Goal: Register for event/course

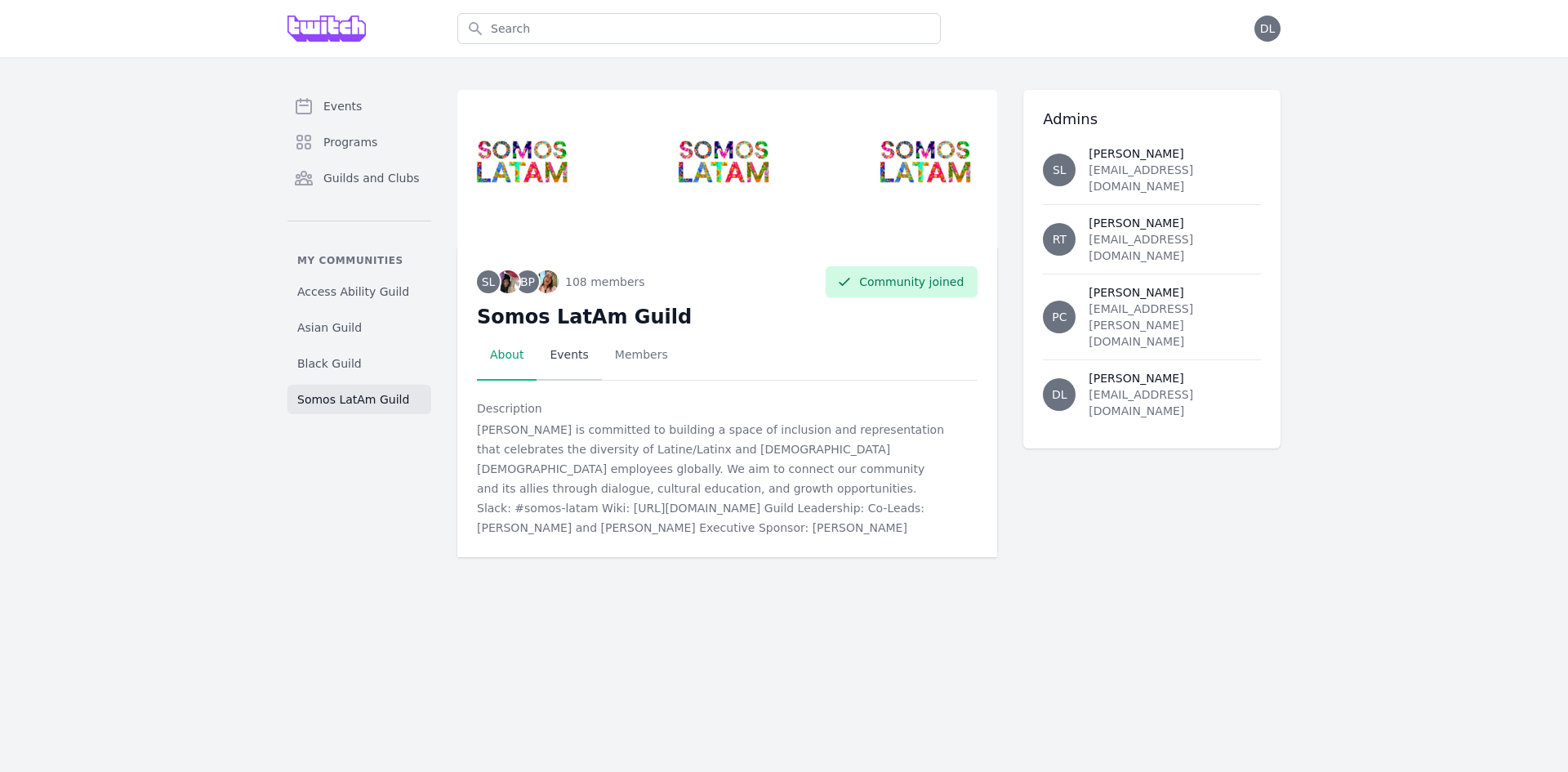
click at [575, 352] on link "Events" at bounding box center [568, 355] width 65 height 50
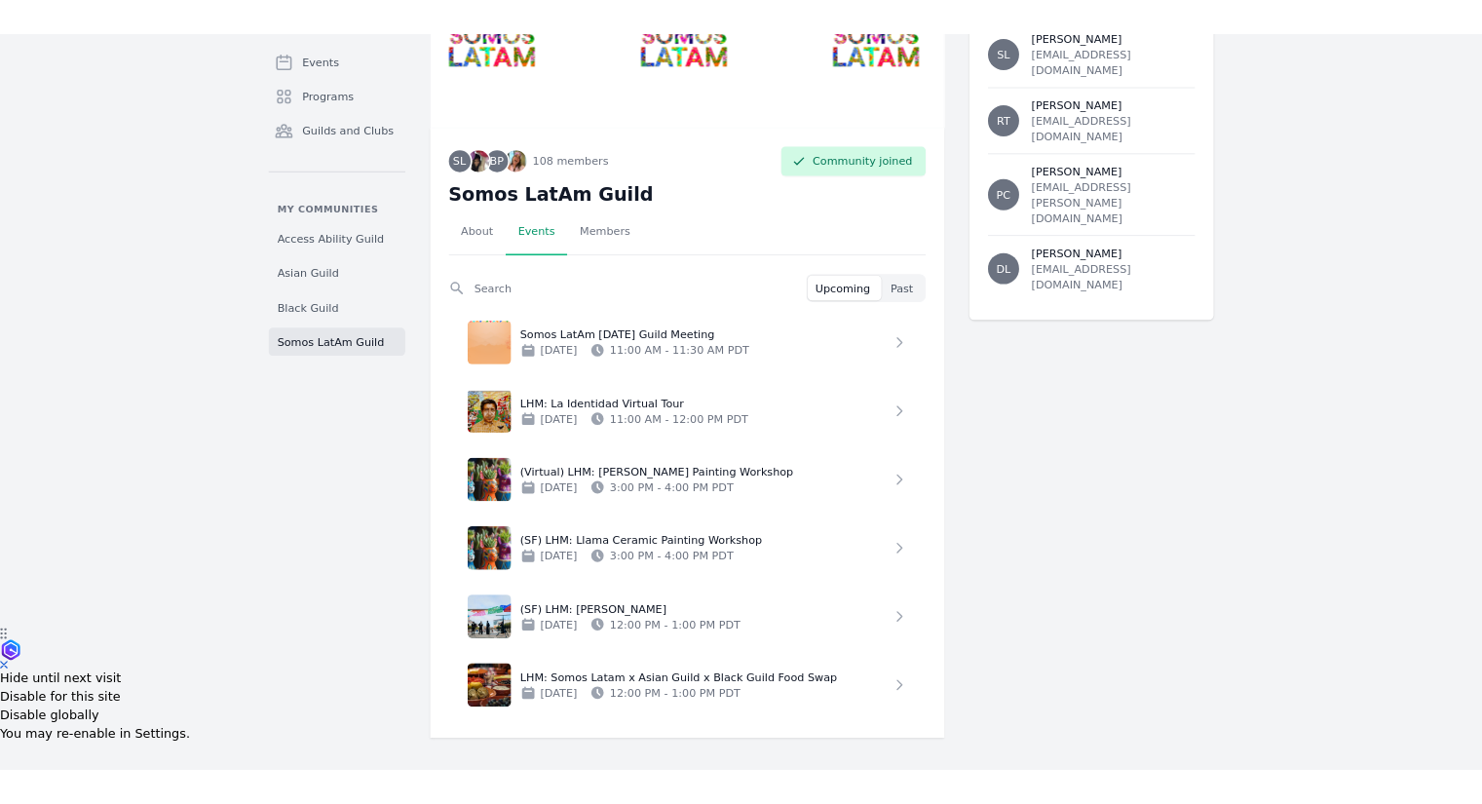
scroll to position [176, 0]
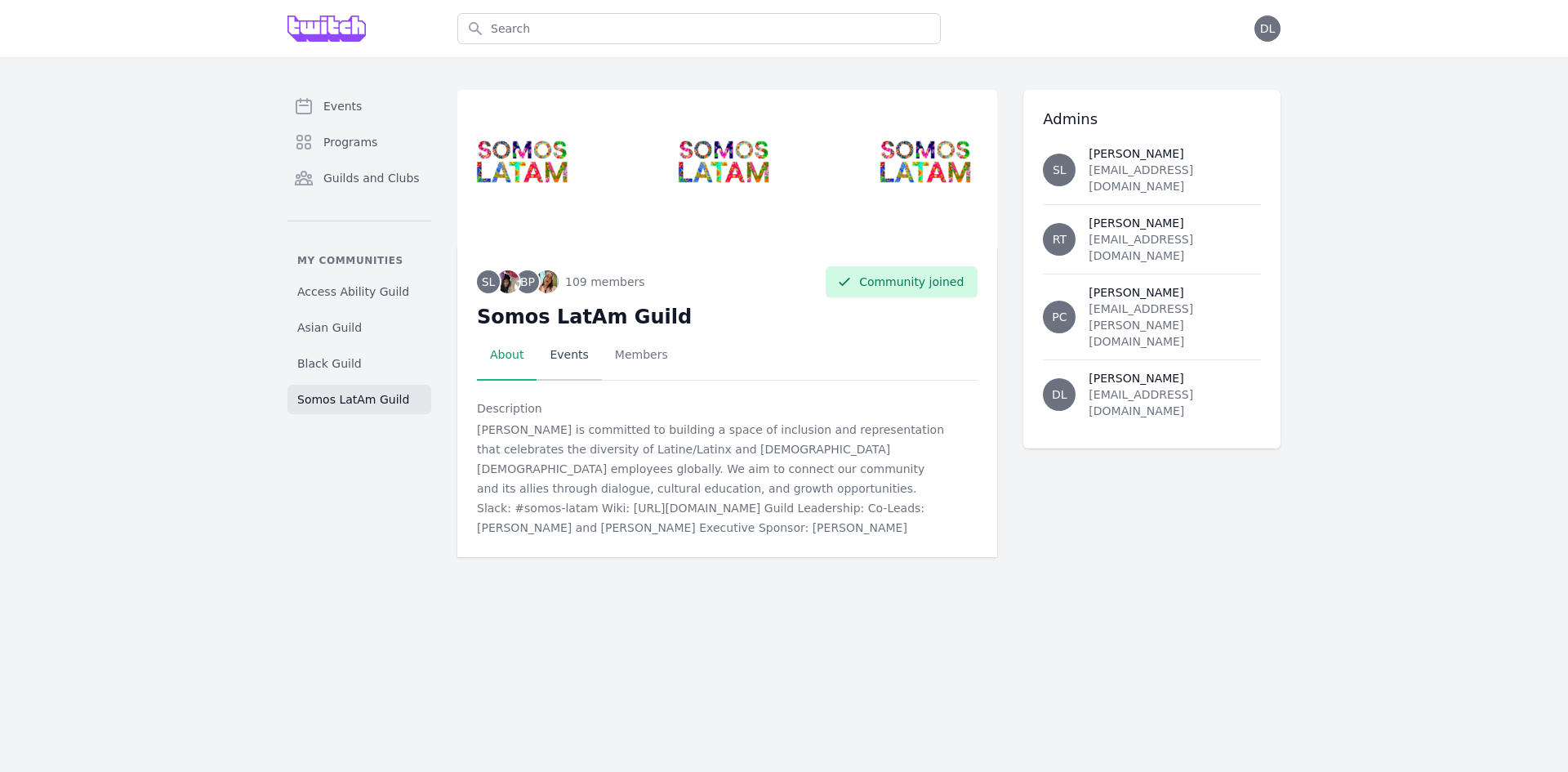
click at [579, 341] on link "Events" at bounding box center [568, 355] width 65 height 50
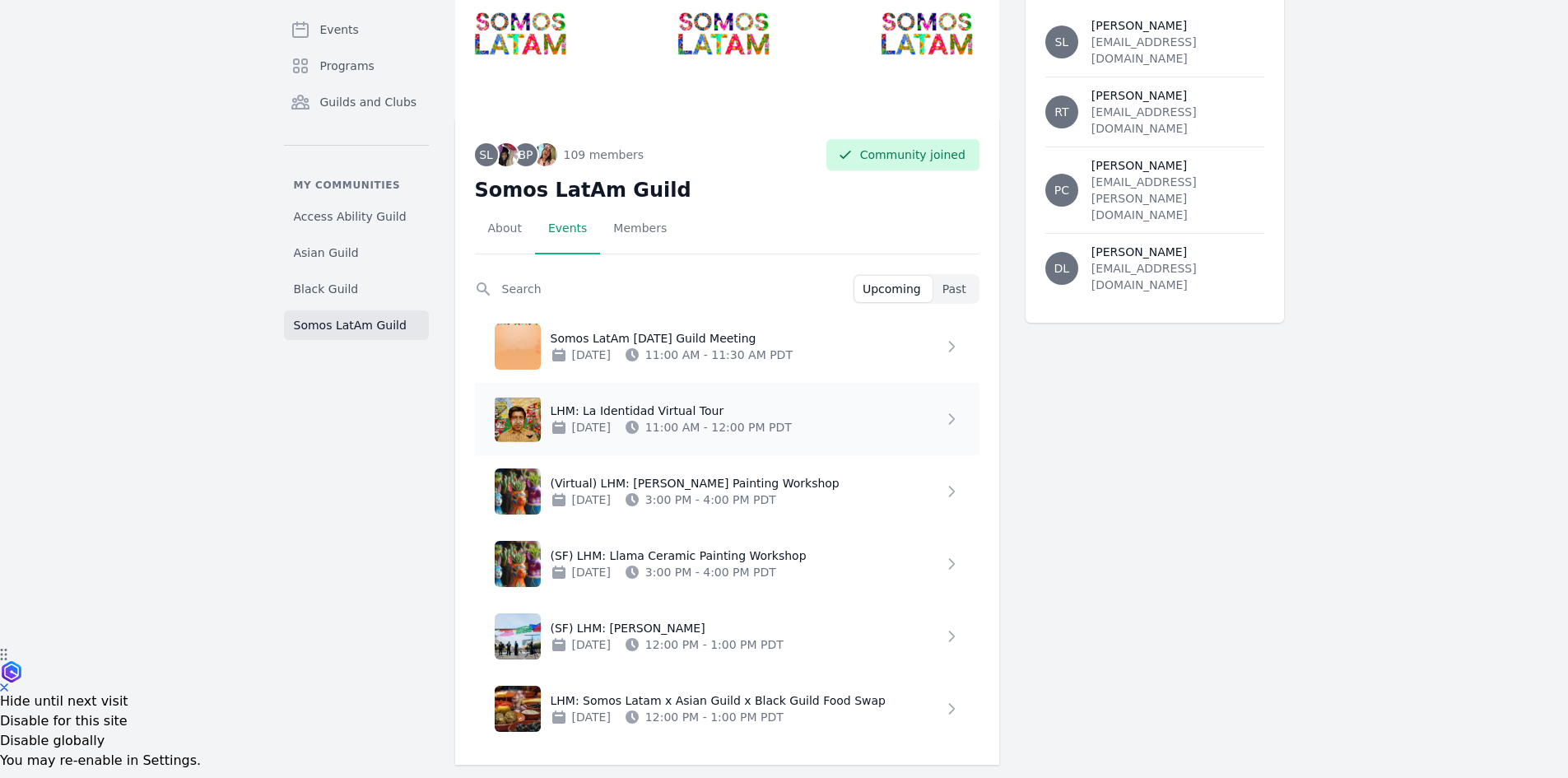
scroll to position [149, 0]
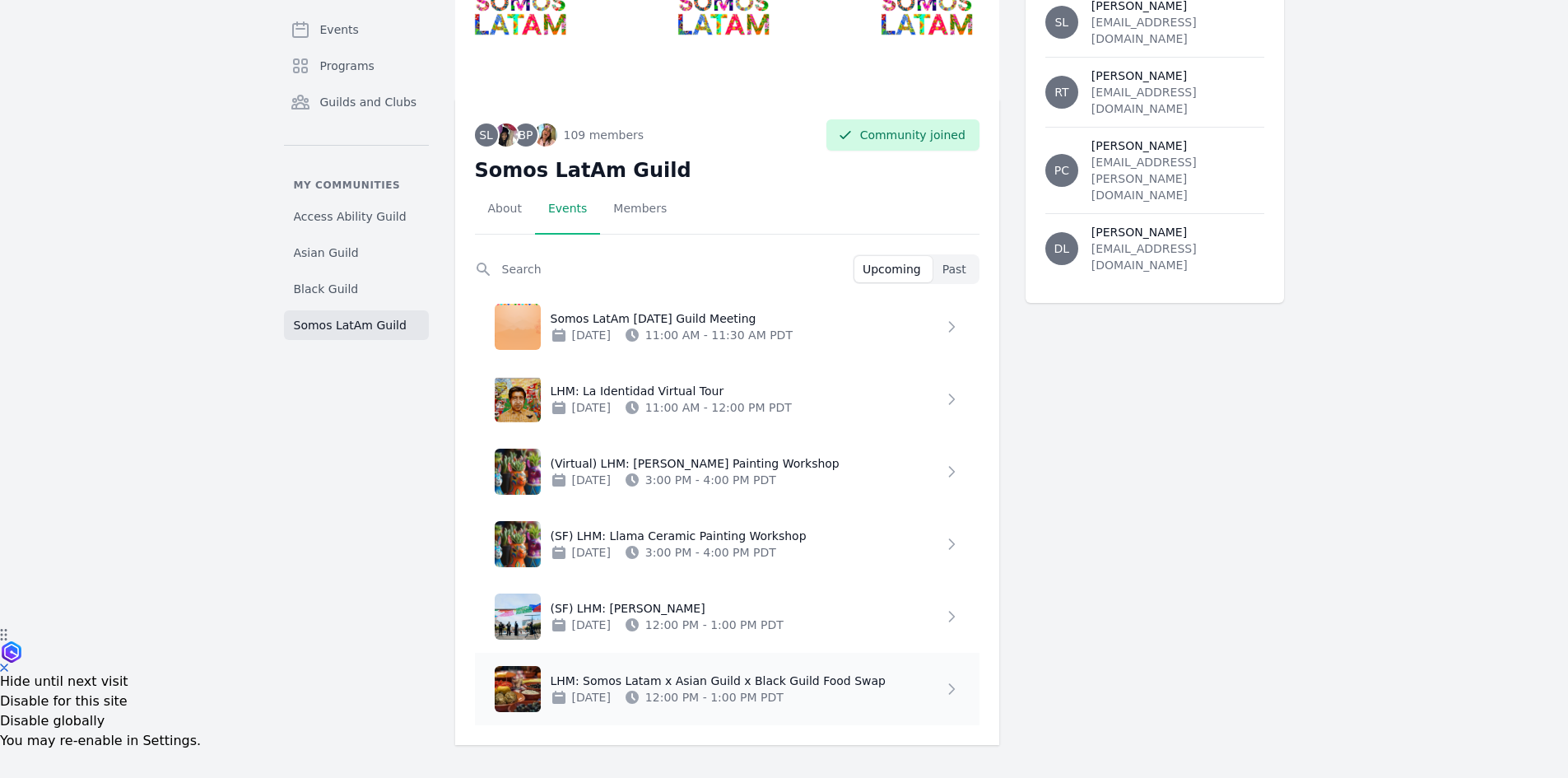
click at [842, 684] on p "LHM: Somos Latam x Asian Guild x Black Guild Food Swap" at bounding box center [747, 680] width 393 height 16
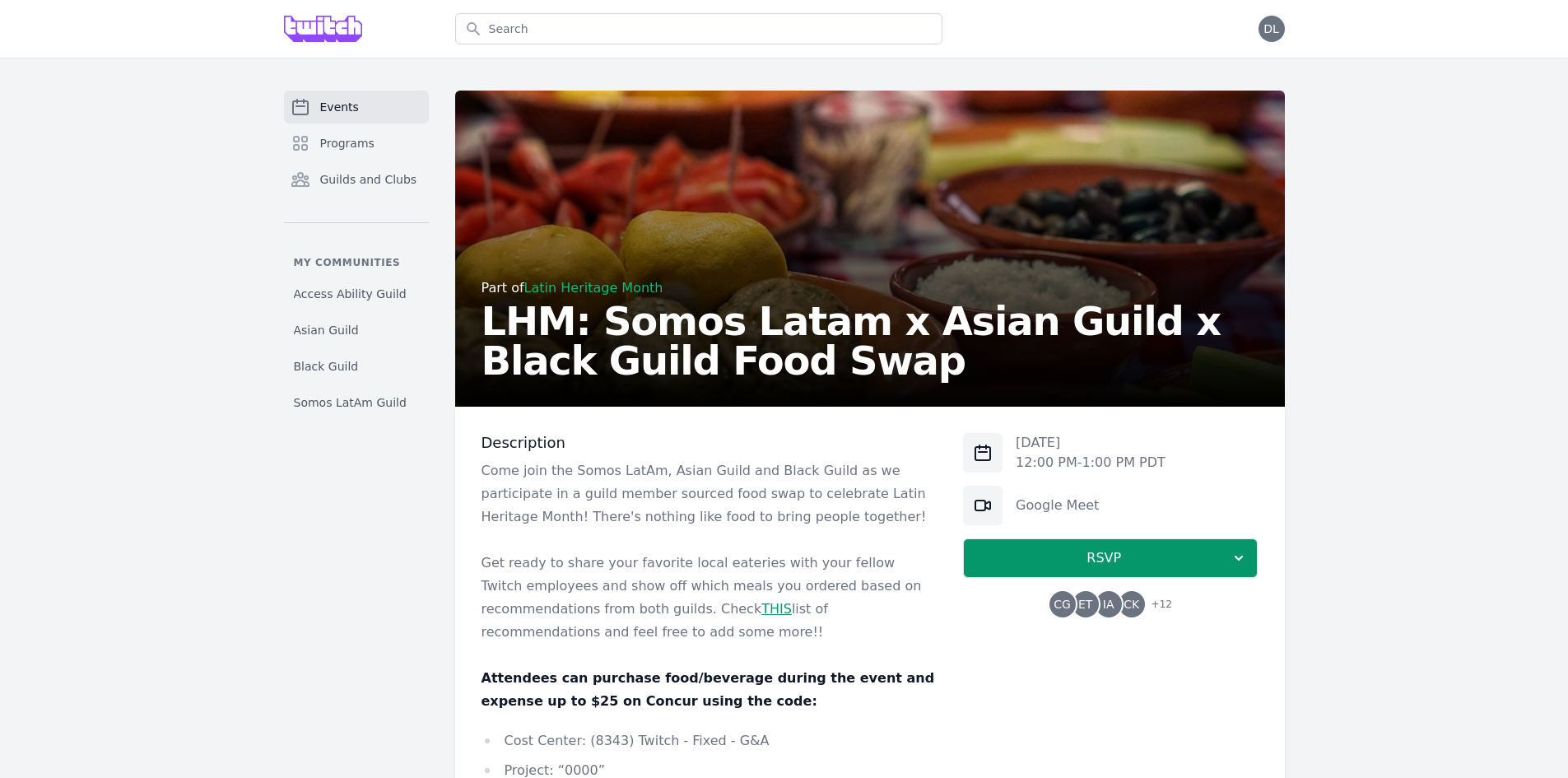
click at [746, 335] on h2 "LHM: Somos Latam x Asian Guild x Black Guild Food Swap" at bounding box center [870, 341] width 777 height 79
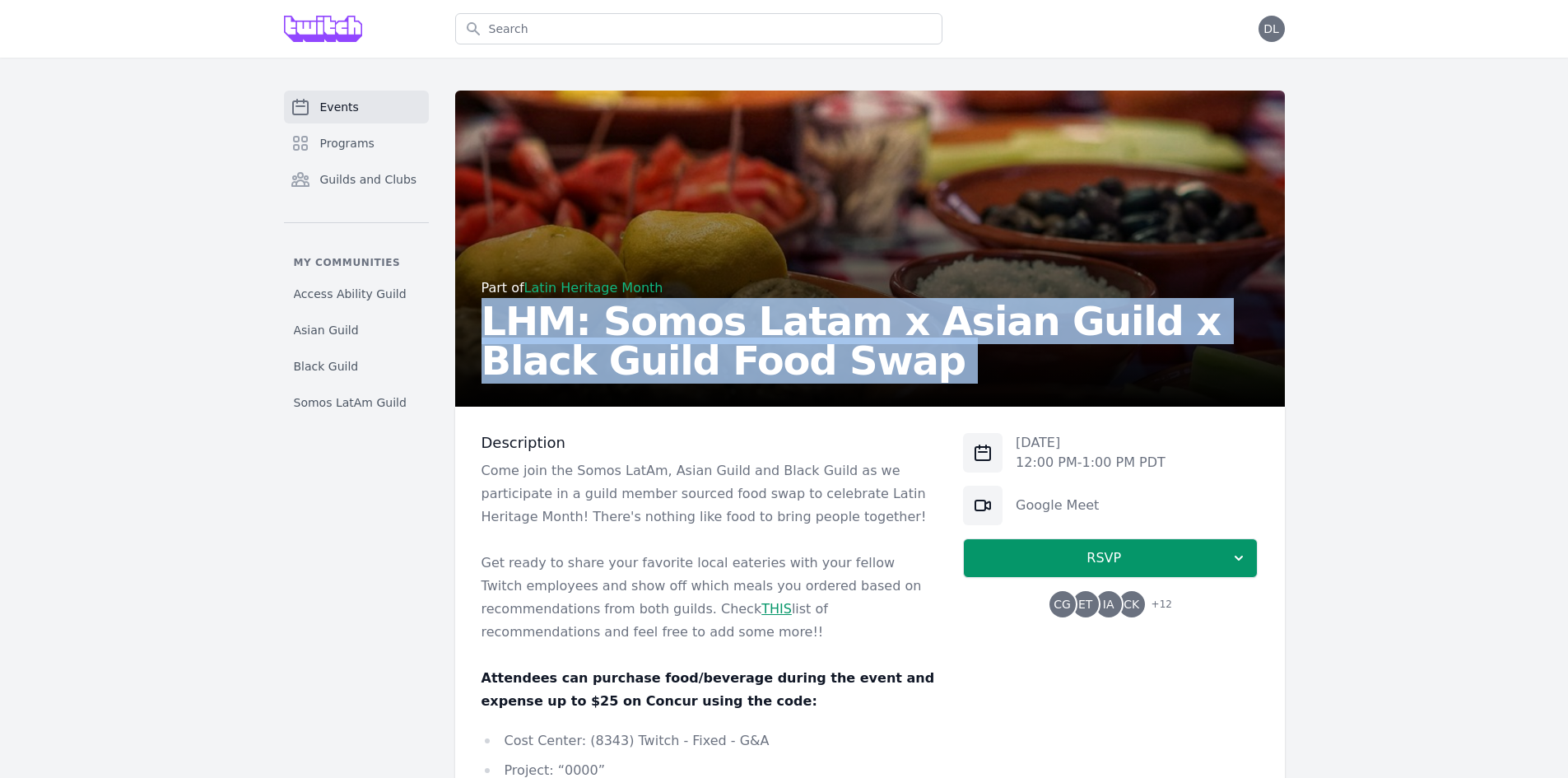
click at [746, 335] on h2 "LHM: Somos Latam x Asian Guild x Black Guild Food Swap" at bounding box center [870, 341] width 777 height 79
click at [759, 349] on h2 "LHM: Somos Latam x Asian Guild x Black Guild Food Swap" at bounding box center [870, 341] width 777 height 79
drag, startPoint x: 777, startPoint y: 356, endPoint x: 592, endPoint y: 319, distance: 188.7
click at [592, 319] on h2 "LHM: Somos Latam x Asian Guild x Black Guild Food Swap" at bounding box center [870, 341] width 777 height 79
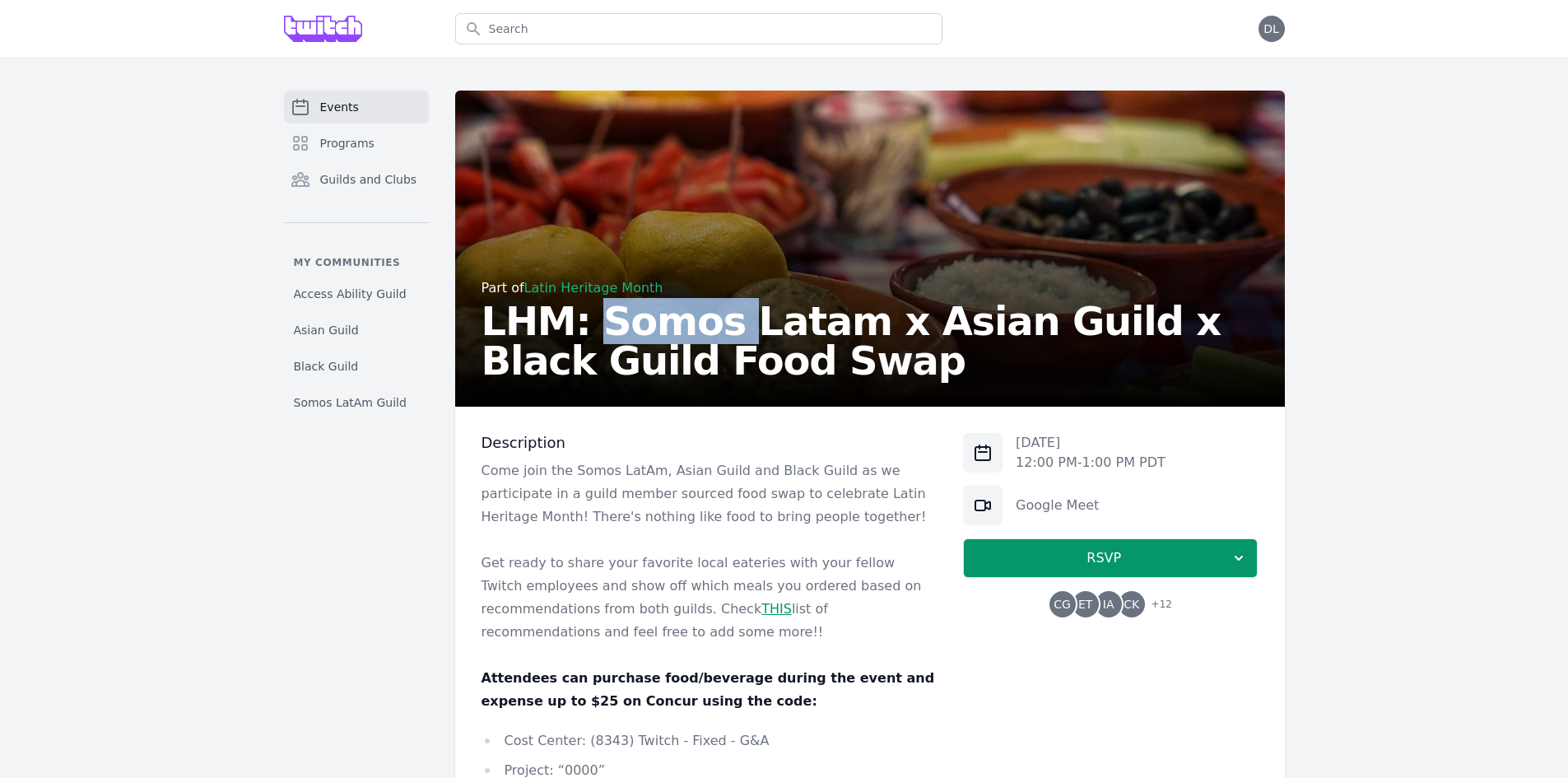
click at [592, 319] on h2 "LHM: Somos Latam x Asian Guild x Black Guild Food Swap" at bounding box center [870, 341] width 777 height 79
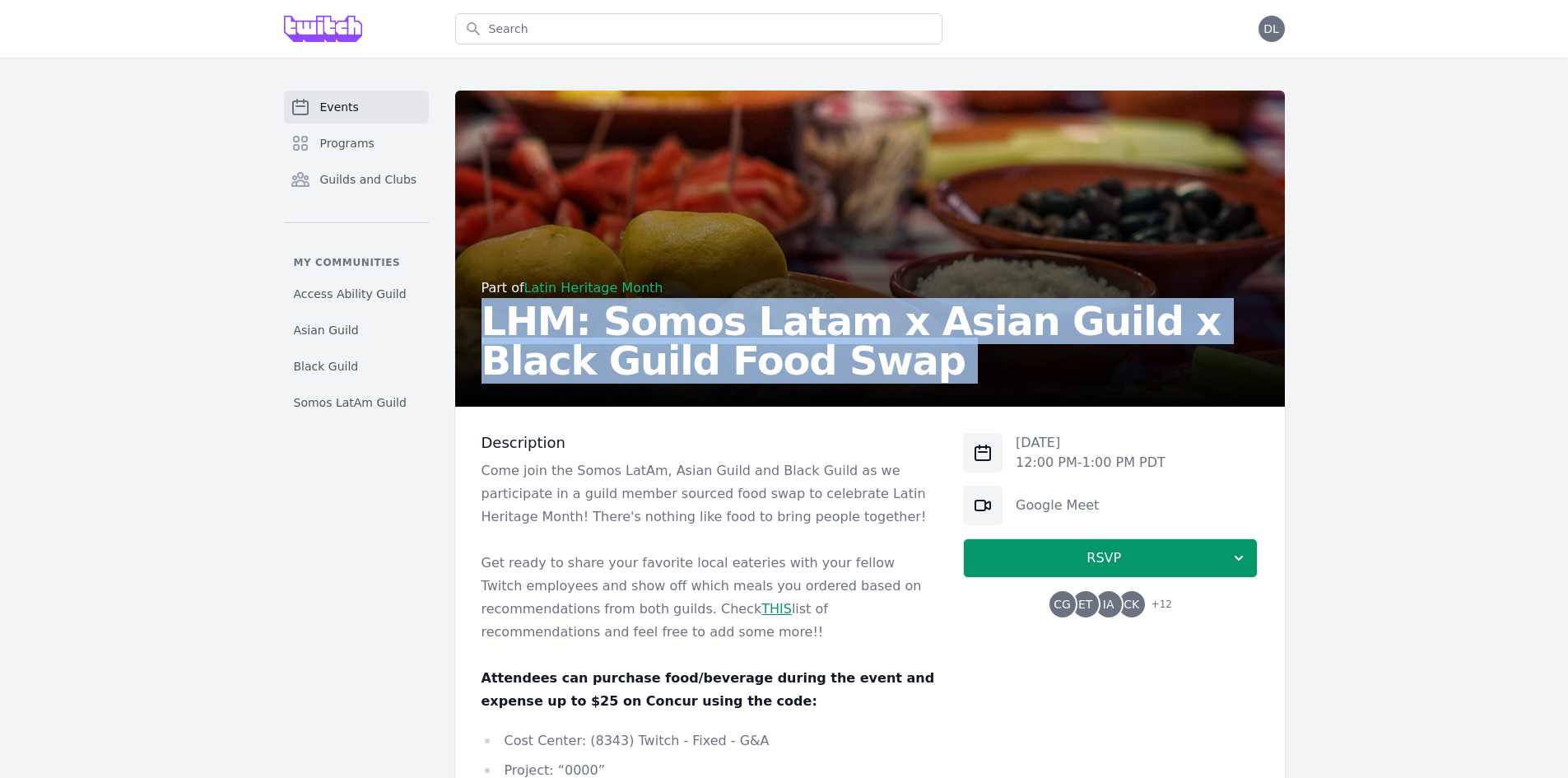
click at [592, 319] on h2 "LHM: Somos Latam x Asian Guild x Black Guild Food Swap" at bounding box center [870, 341] width 777 height 79
click at [601, 290] on link "Latin Heritage Month" at bounding box center [594, 287] width 139 height 16
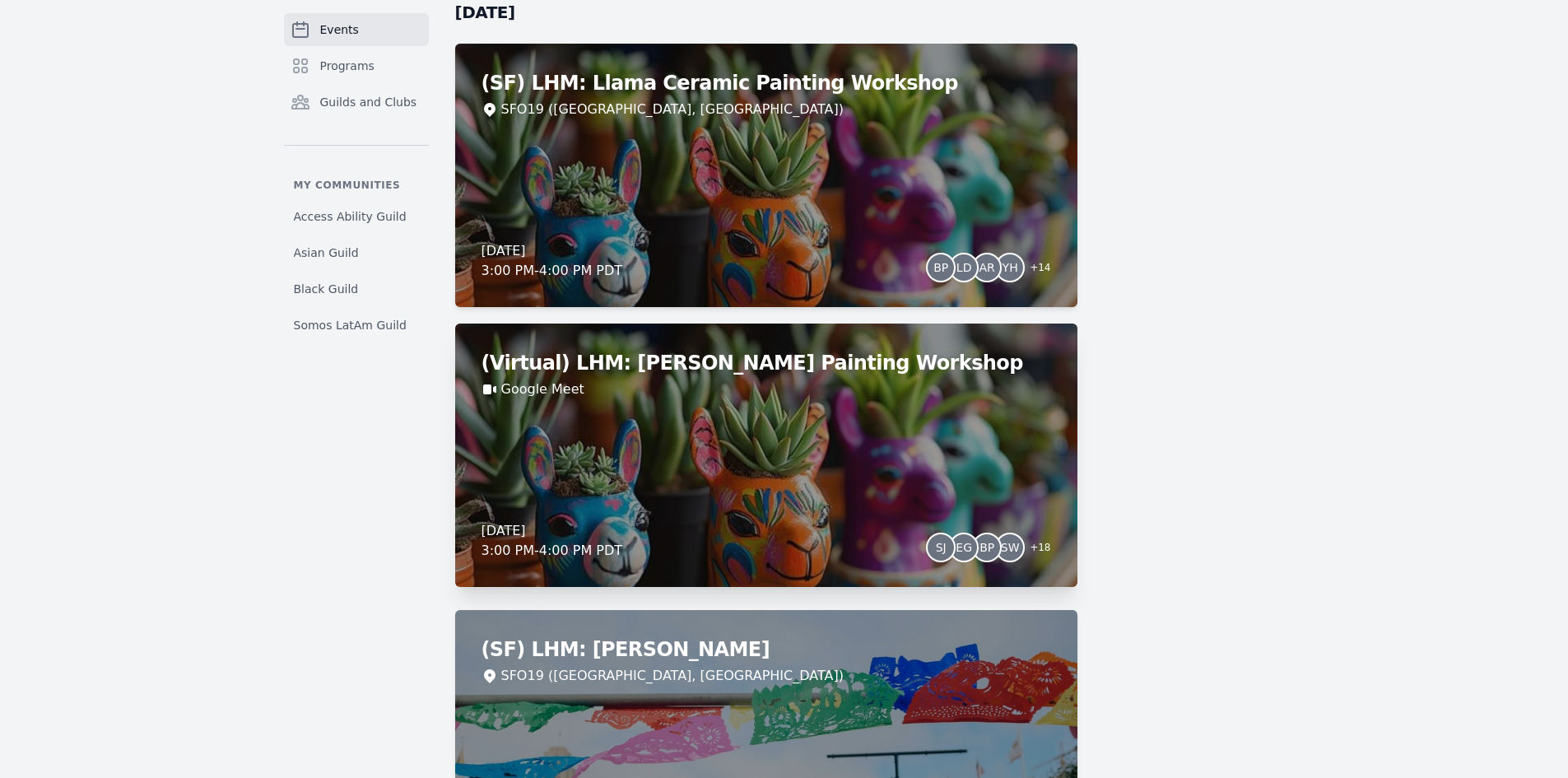
scroll to position [1650, 0]
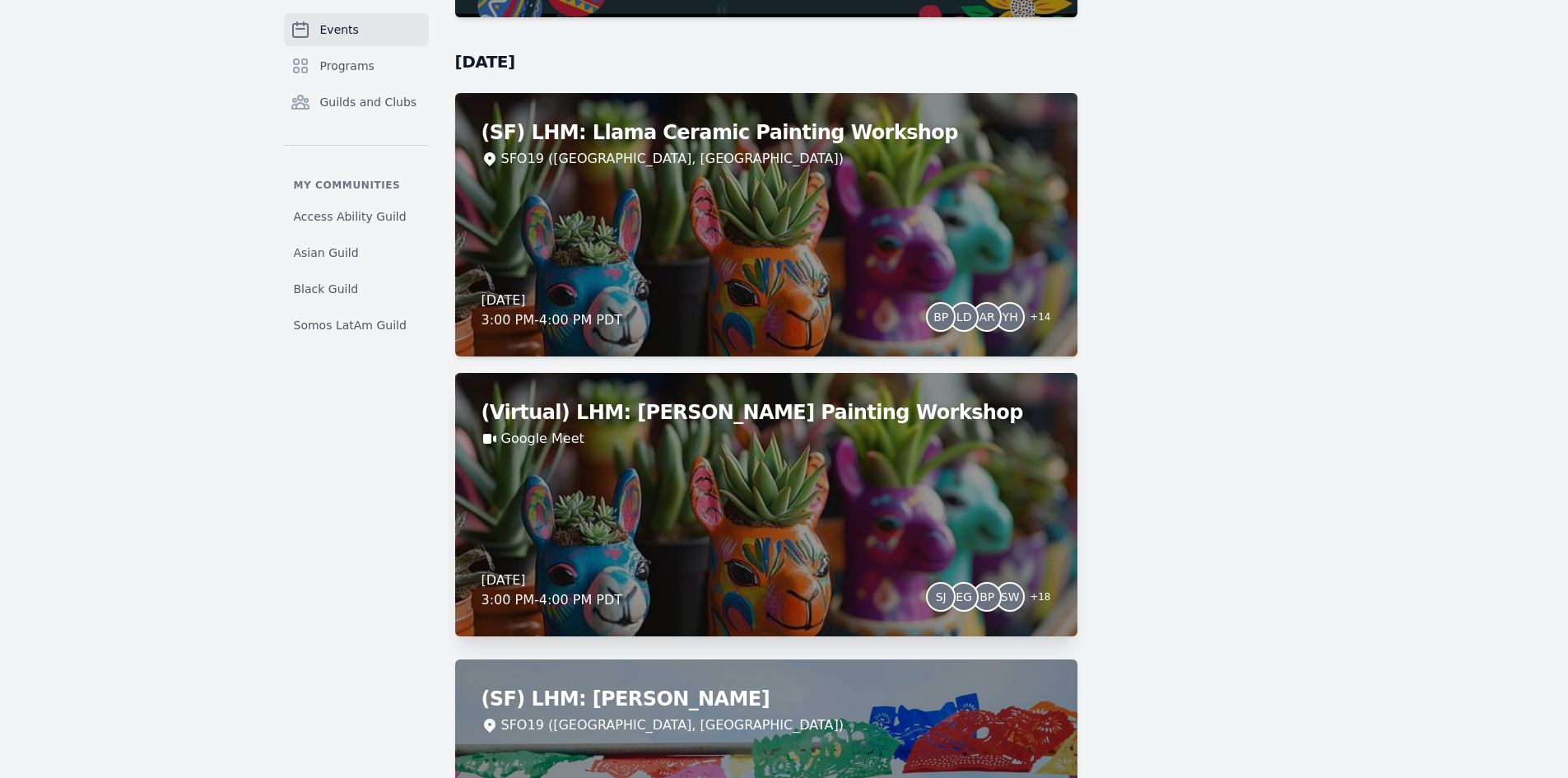
click at [749, 423] on h2 "(Virtual) LHM: [PERSON_NAME] Painting Workshop" at bounding box center [766, 412] width 569 height 26
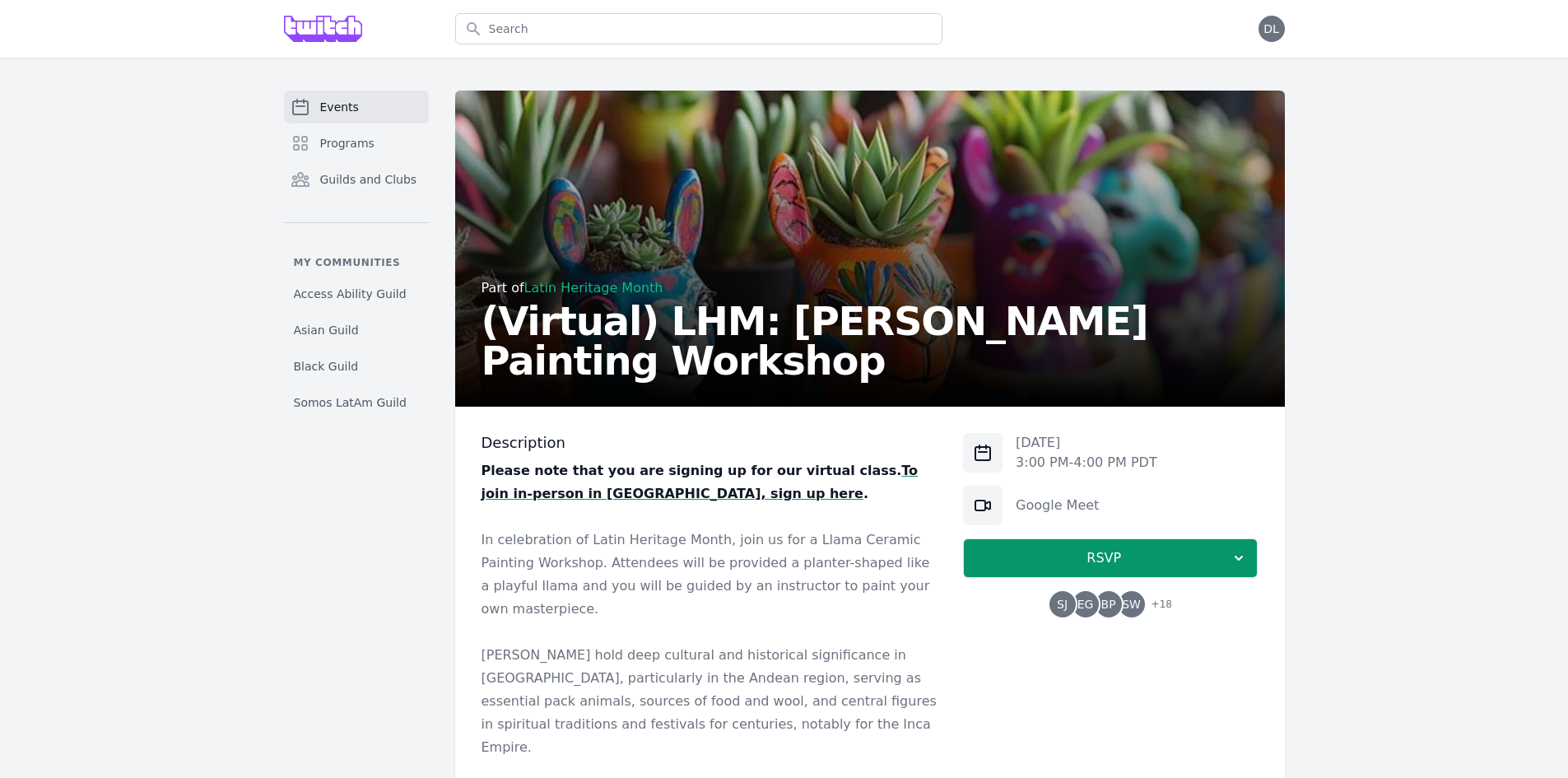
click at [979, 200] on div "Part of Latin Heritage Month (Virtual) LHM: Llama Ceramic Painting Workshop" at bounding box center [870, 252] width 777 height 257
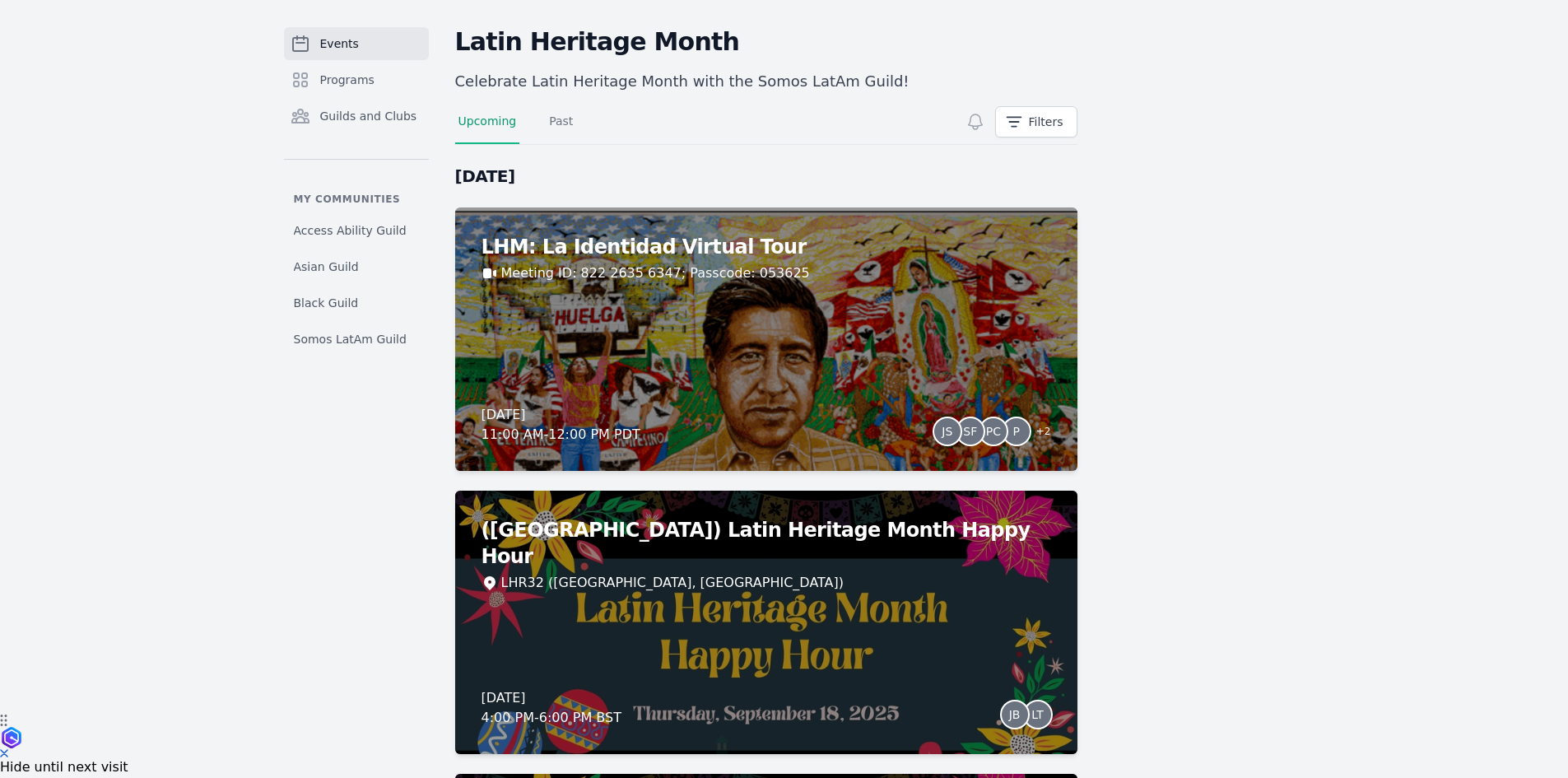
scroll to position [3, 0]
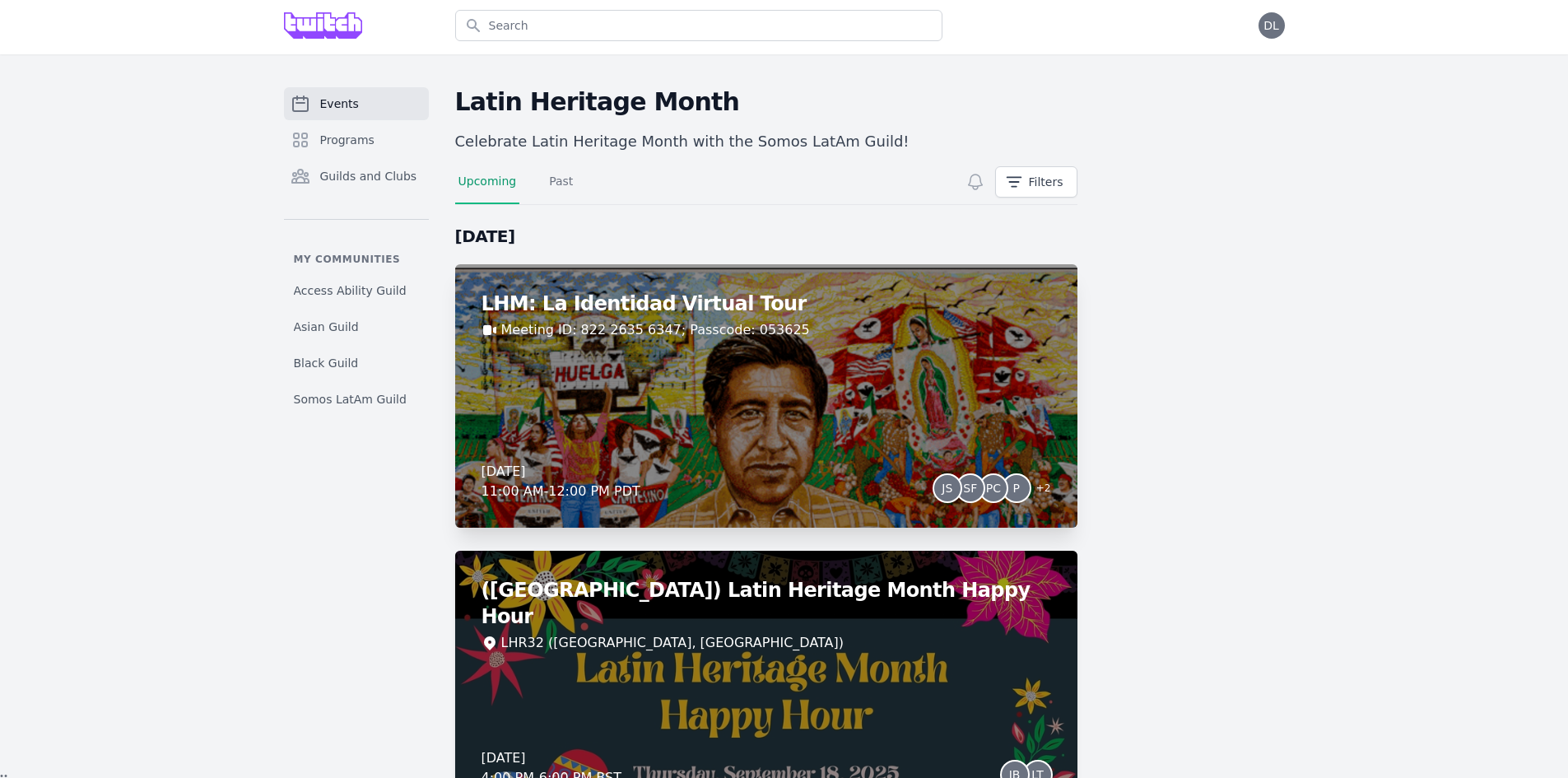
click at [781, 367] on div "LHM: La Identidad Virtual Tour Meeting ID: 822 2635 6347; Passcode: 053625 Wedn…" at bounding box center [766, 396] width 623 height 264
